Goal: Complete application form

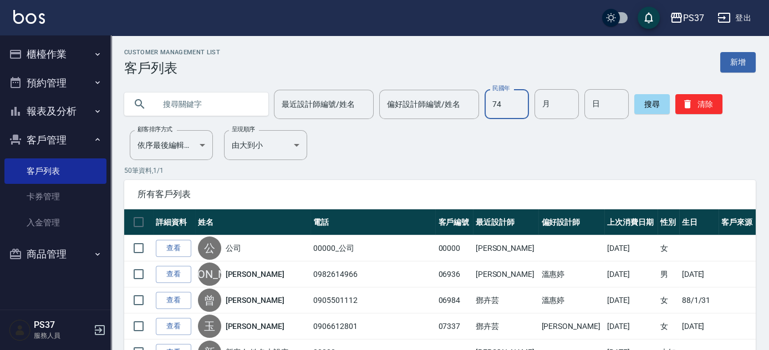
type input "74"
type input "10"
type input "11"
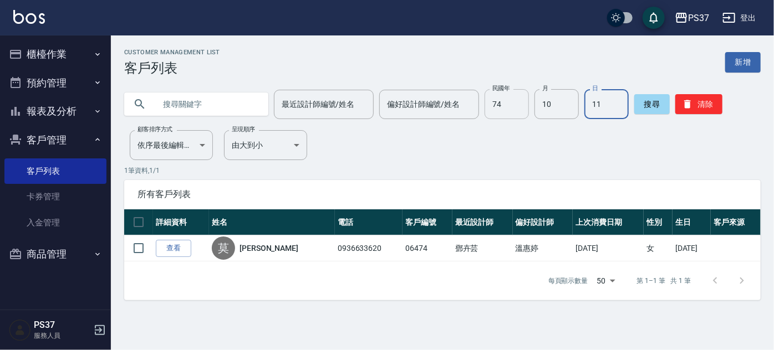
click at [501, 108] on input "74" at bounding box center [506, 104] width 44 height 30
type input "76"
type input "10"
type input "14"
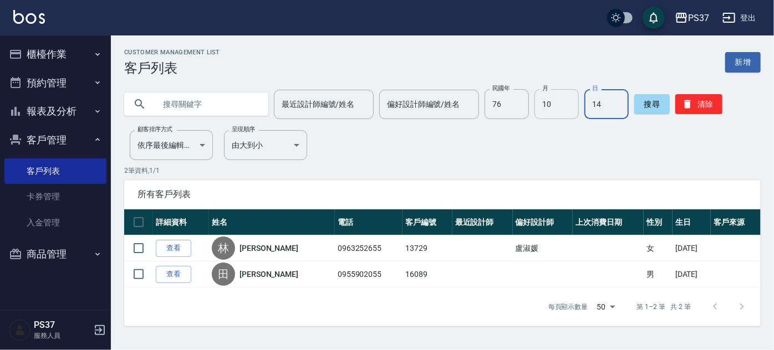
click at [563, 105] on input "10" at bounding box center [556, 104] width 44 height 30
type input "11"
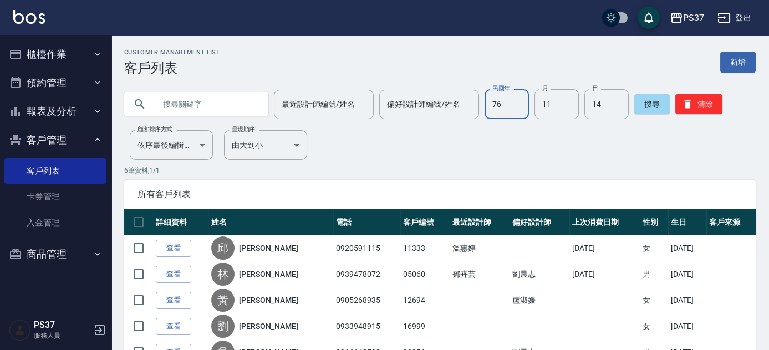
click at [501, 110] on input "76" at bounding box center [506, 104] width 44 height 30
type input "84"
type input "2"
type input "12"
